Goal: Task Accomplishment & Management: Manage account settings

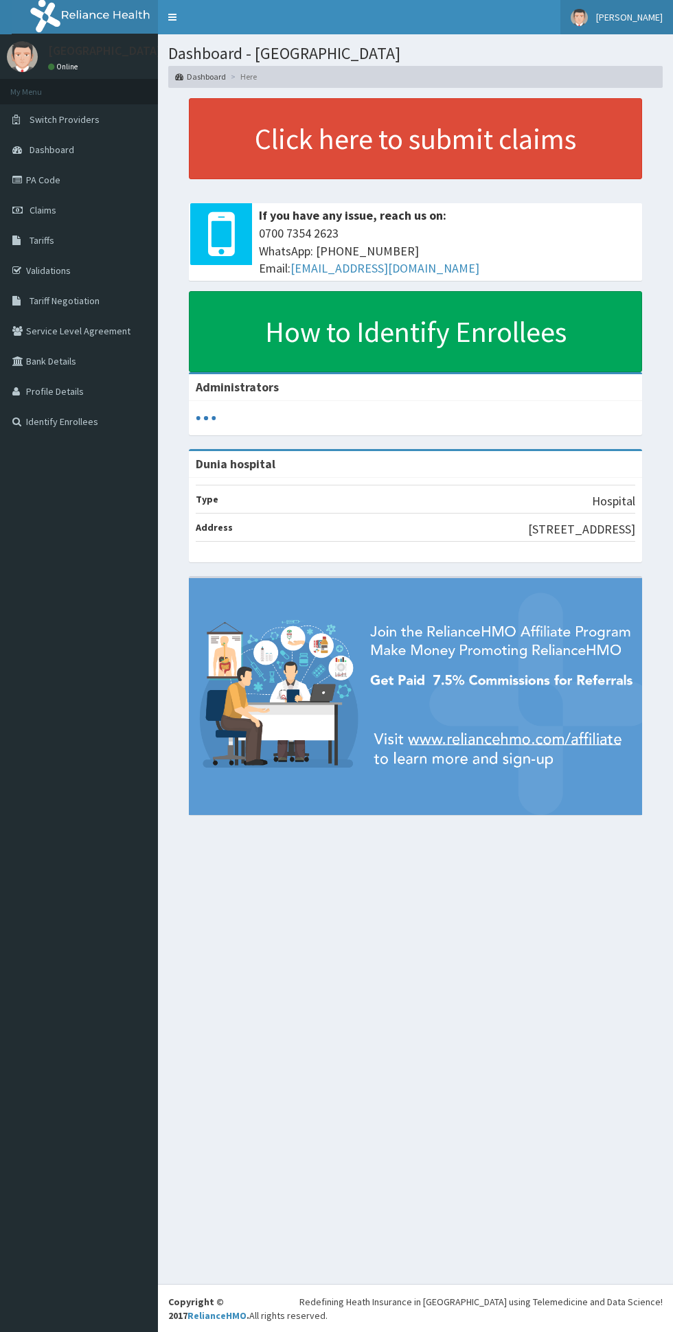
click at [616, 30] on link "[PERSON_NAME]" at bounding box center [616, 17] width 113 height 34
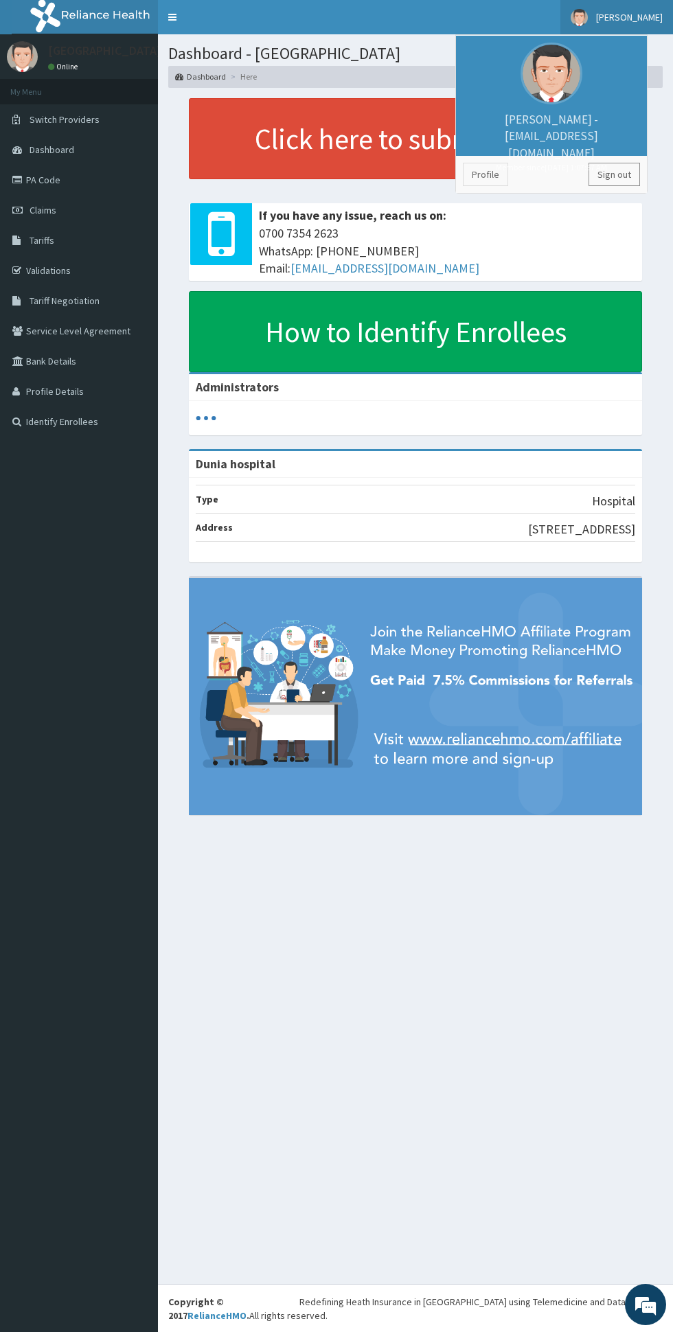
click at [618, 181] on link "Sign out" at bounding box center [613, 174] width 51 height 23
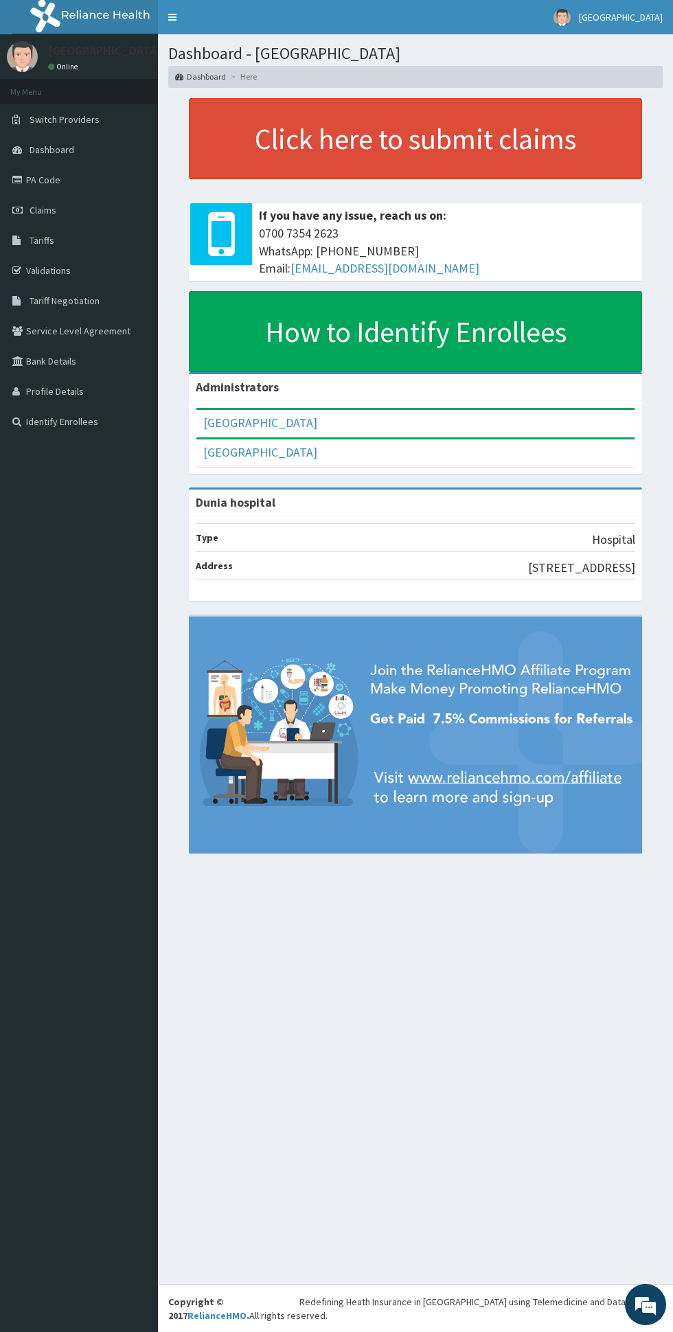
click at [47, 214] on span "Claims" at bounding box center [43, 210] width 27 height 12
